Goal: Information Seeking & Learning: Find specific fact

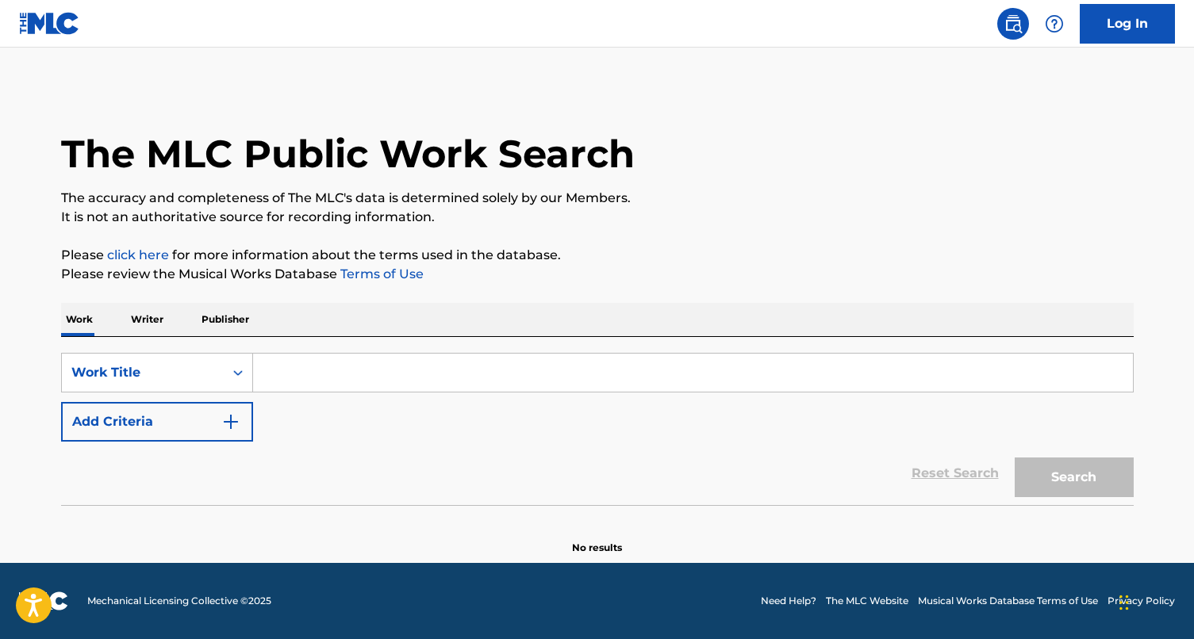
click at [213, 335] on p "Publisher" at bounding box center [225, 319] width 57 height 33
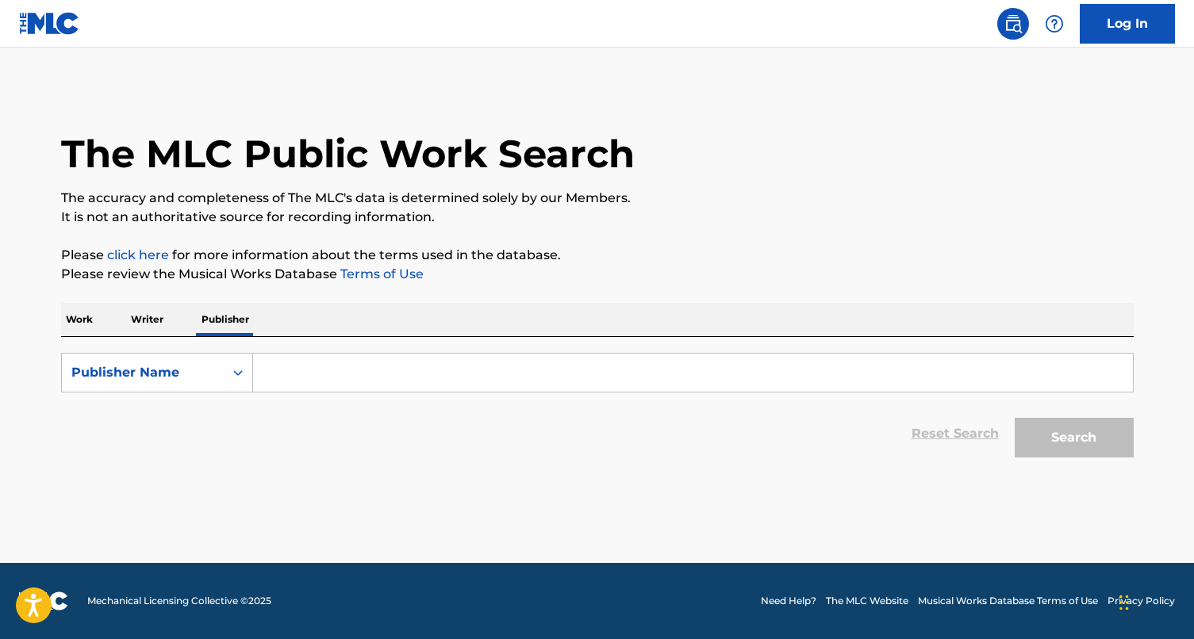
click at [96, 335] on div "Work Writer Publisher SearchWithCriteriacf52a316-69aa-4535-bf3a-be87b70472b9 Pu…" at bounding box center [597, 384] width 1072 height 163
click at [78, 330] on p "Work" at bounding box center [79, 319] width 36 height 33
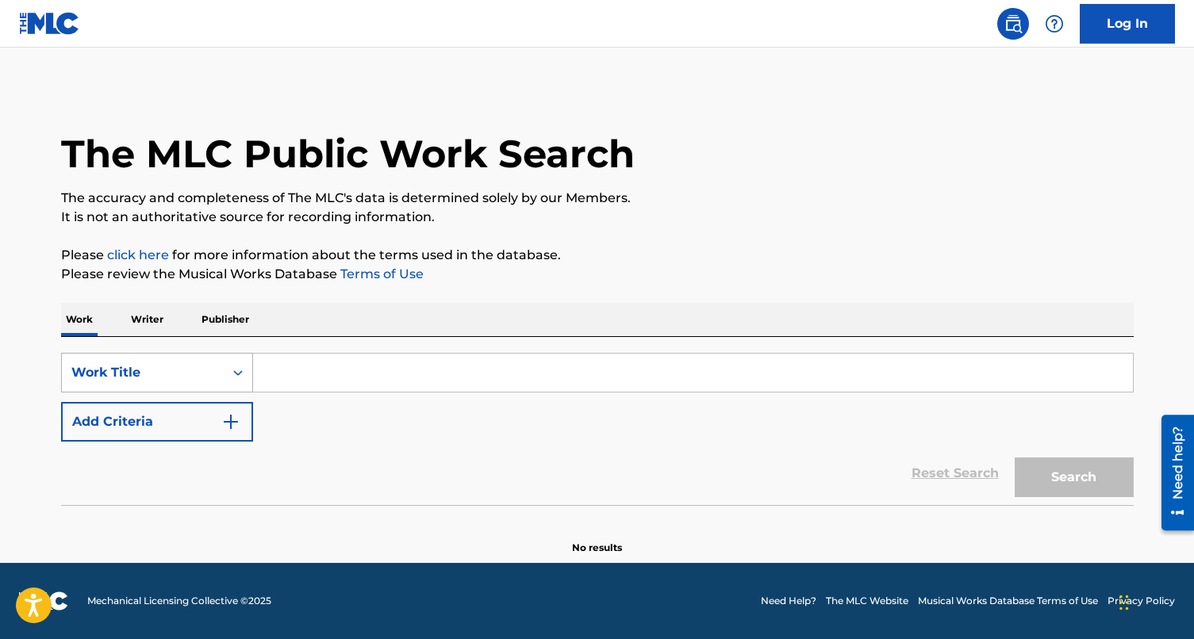
click at [177, 367] on div "Work Title" at bounding box center [142, 372] width 143 height 19
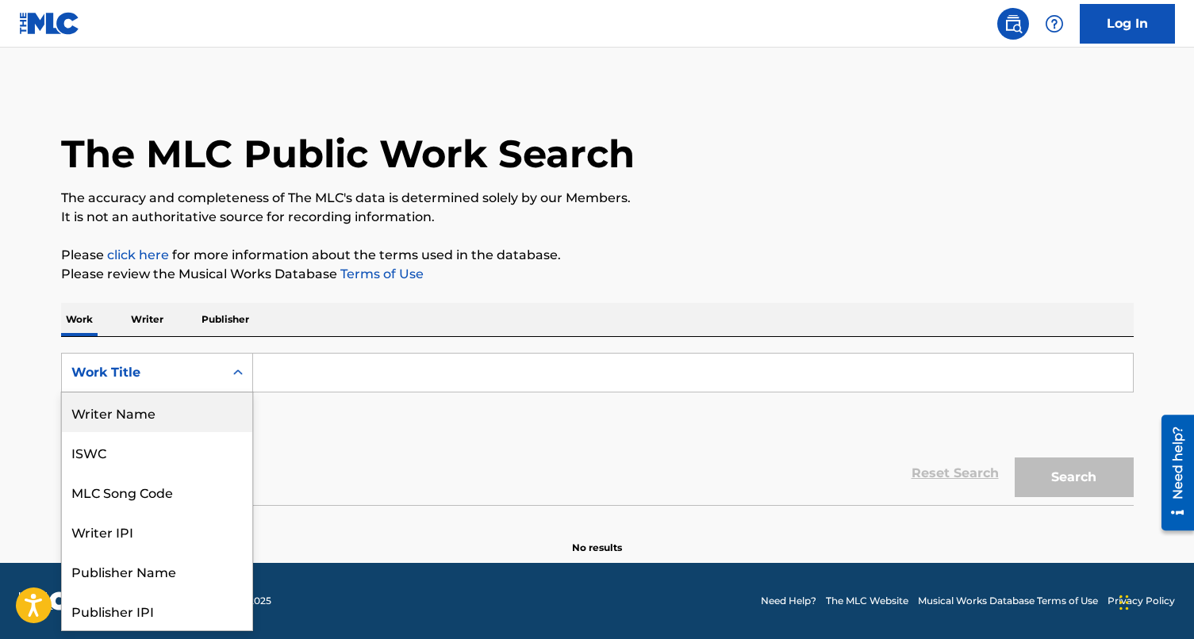
drag, startPoint x: 178, startPoint y: 418, endPoint x: 202, endPoint y: 418, distance: 23.8
click at [178, 418] on div "Writer Name" at bounding box center [157, 413] width 190 height 40
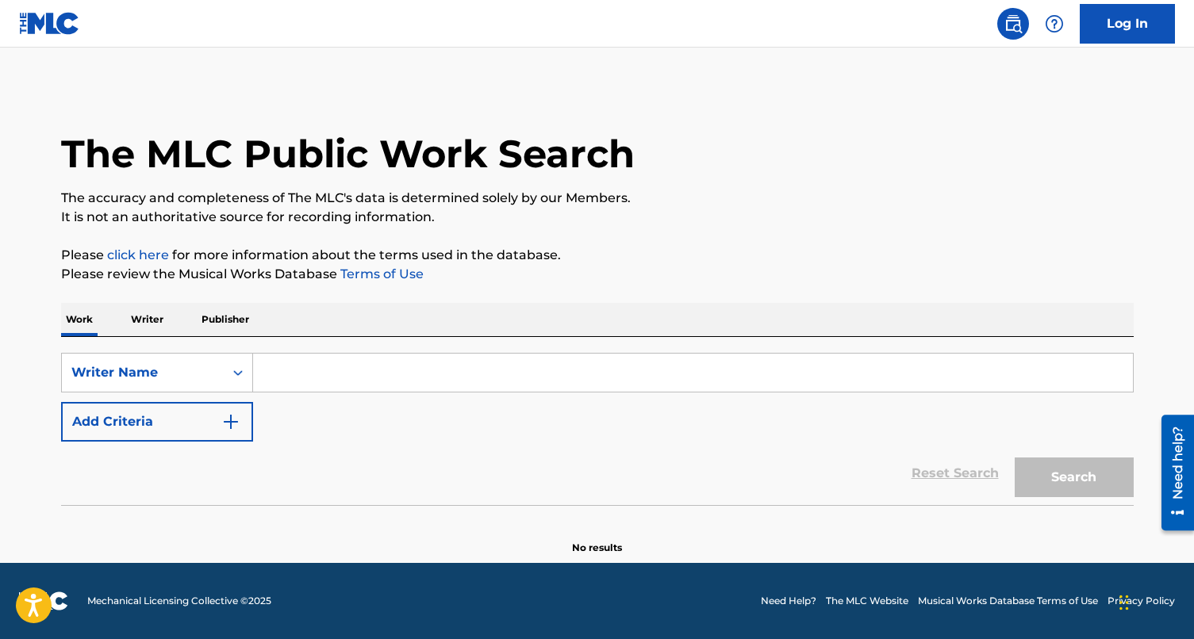
click at [338, 406] on div "SearchWithCriteria7bd5e91a-761f-43fd-9390-2e09f11a9841 Writer Name Add Criteria" at bounding box center [597, 397] width 1072 height 89
click at [374, 374] on input "Search Form" at bounding box center [693, 373] width 880 height 38
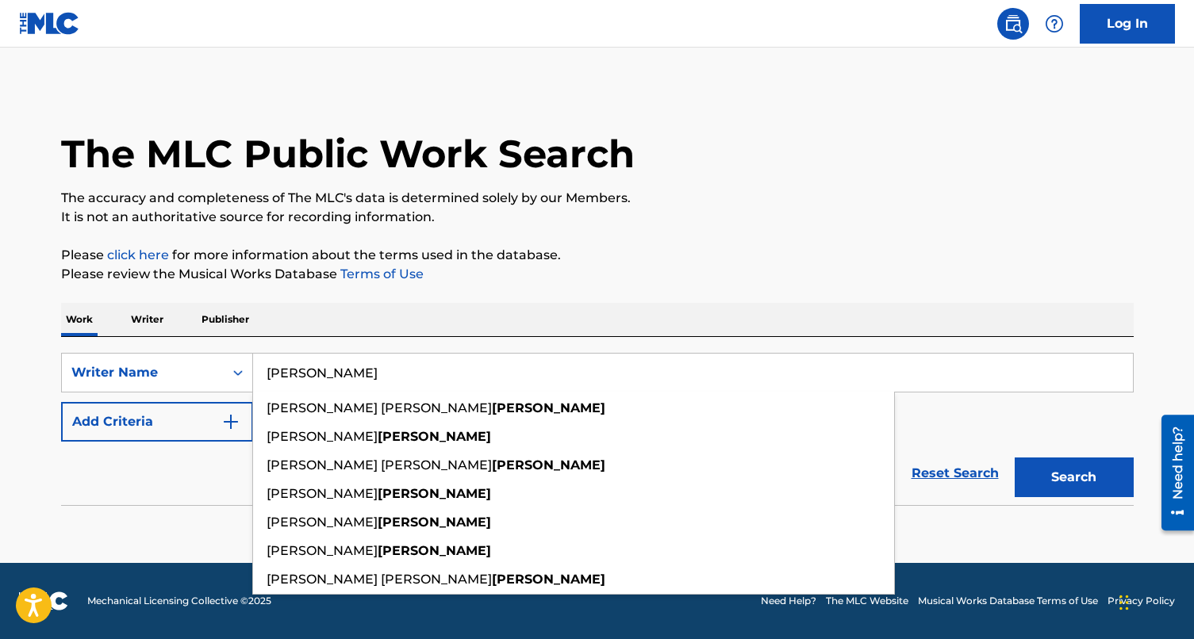
type input "[PERSON_NAME]"
click at [1014, 458] on button "Search" at bounding box center [1073, 478] width 119 height 40
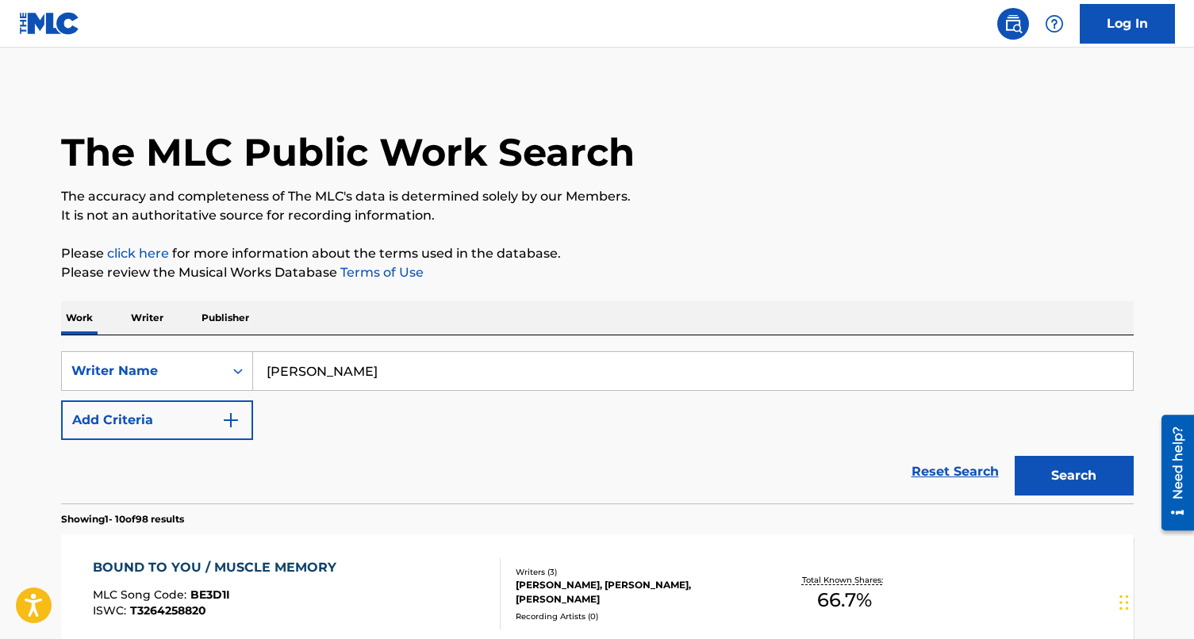
scroll to position [3, 0]
